Goal: Find specific page/section: Find specific page/section

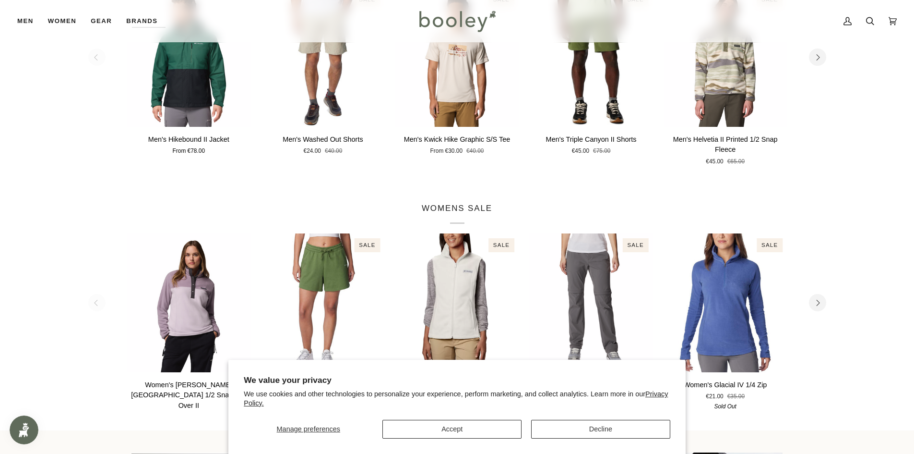
scroll to position [624, 0]
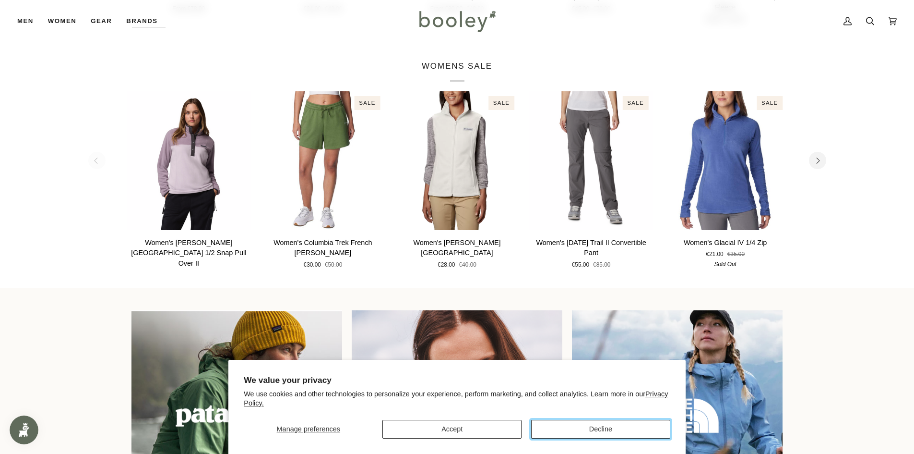
click at [597, 433] on button "Decline" at bounding box center [600, 429] width 139 height 19
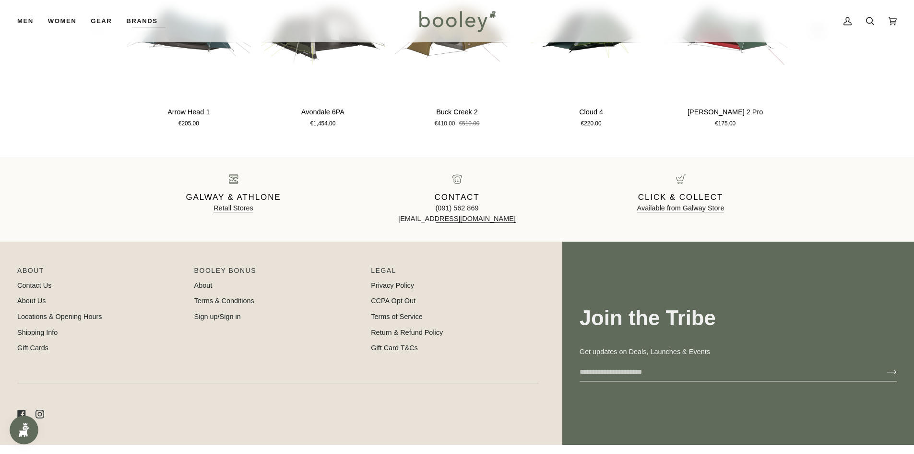
scroll to position [1542, 0]
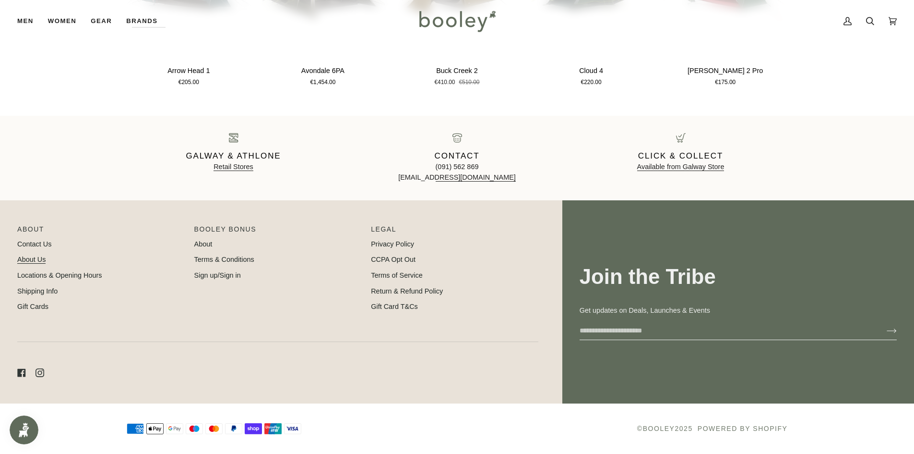
click at [37, 258] on link "About Us" at bounding box center [31, 259] width 28 height 8
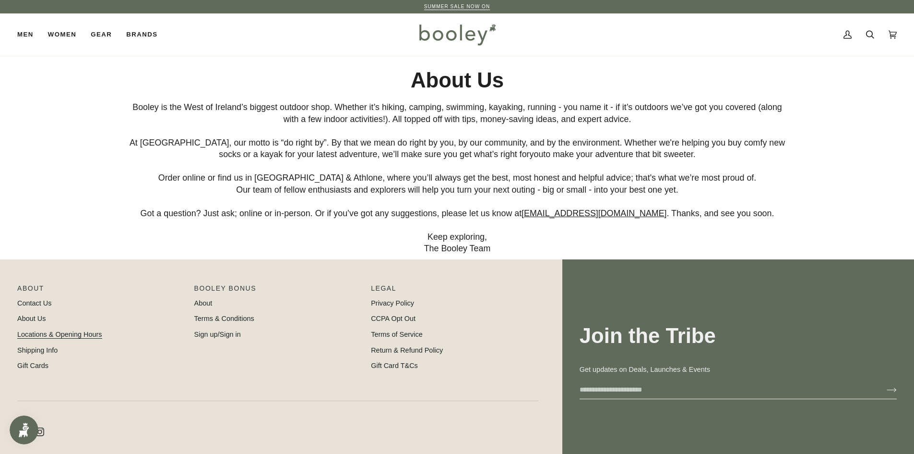
click at [38, 333] on link "Locations & Opening Hours" at bounding box center [59, 334] width 85 height 8
